Goal: Task Accomplishment & Management: Use online tool/utility

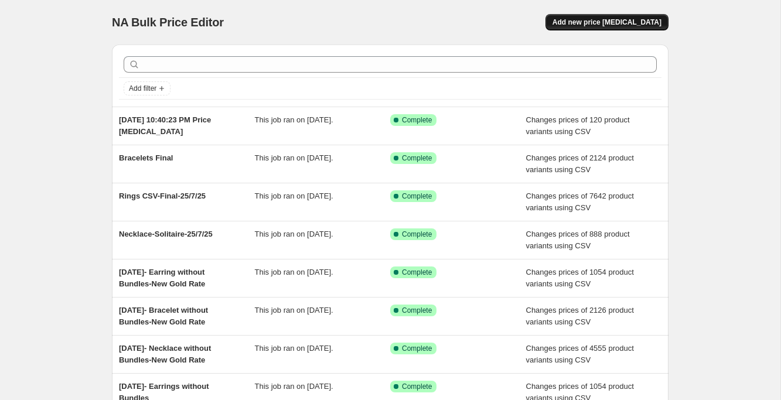
click at [606, 30] on button "Add new price [MEDICAL_DATA]" at bounding box center [607, 22] width 123 height 16
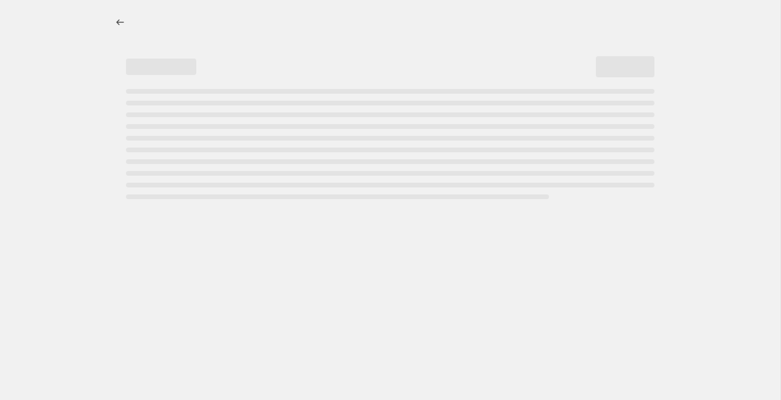
select select "percentage"
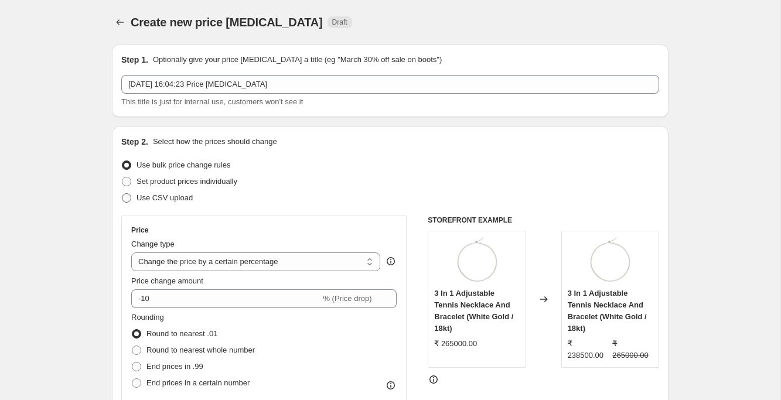
click at [188, 201] on span "Use CSV upload" at bounding box center [165, 197] width 56 height 9
click at [123, 194] on input "Use CSV upload" at bounding box center [122, 193] width 1 height 1
radio input "true"
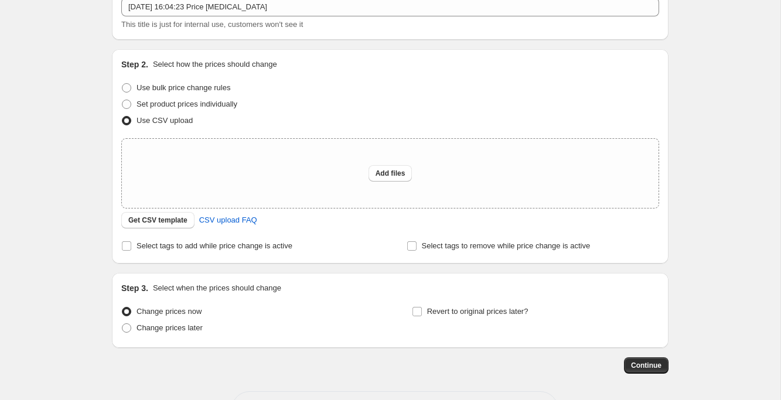
scroll to position [103, 0]
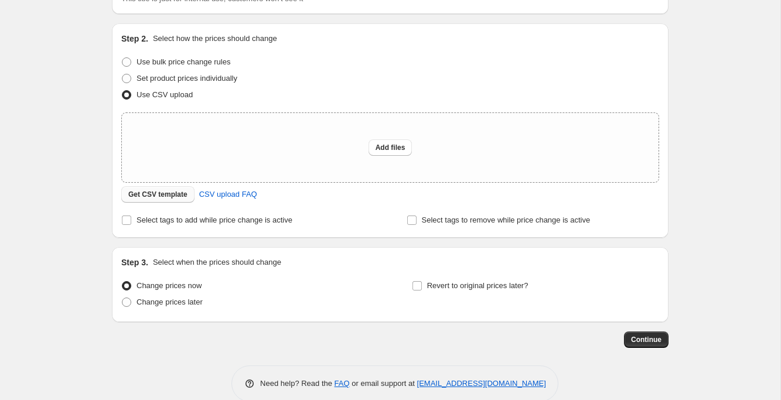
click at [177, 200] on button "Get CSV template" at bounding box center [157, 194] width 73 height 16
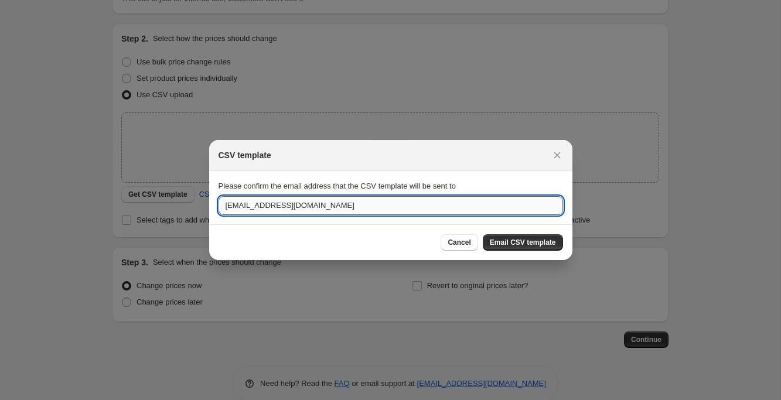
click at [446, 210] on input "disha@diaidesigns.com" at bounding box center [391, 205] width 345 height 19
paste input "thescreenagemedia@gmail"
type input "thescreenagemedia@gmail.com"
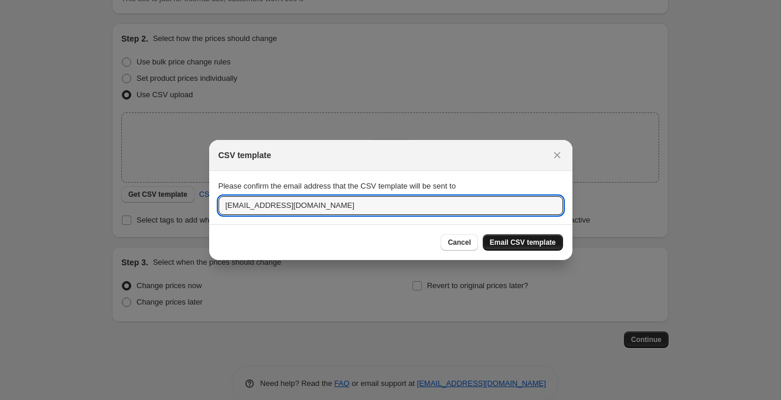
click at [539, 244] on span "Email CSV template" at bounding box center [523, 242] width 66 height 9
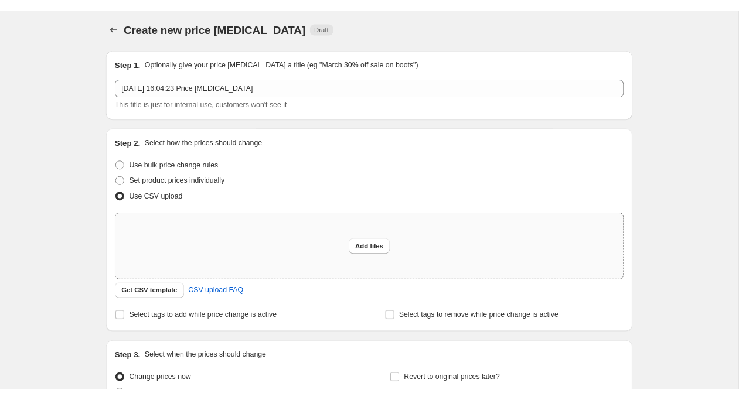
scroll to position [0, 0]
